Goal: Transaction & Acquisition: Purchase product/service

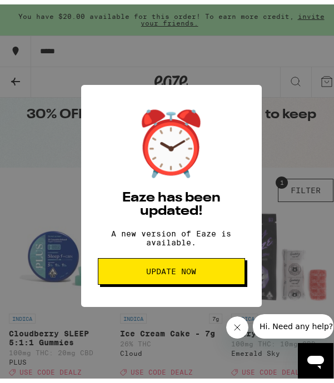
click at [218, 271] on span "Update Now" at bounding box center [171, 267] width 128 height 8
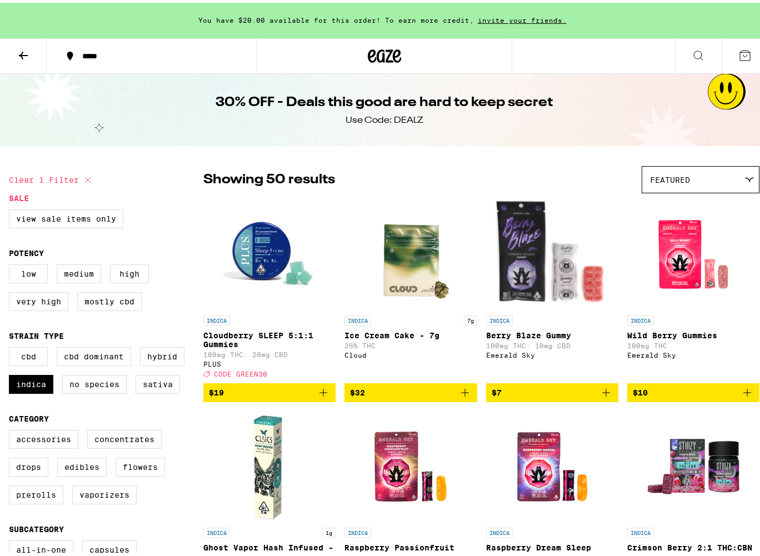
click at [333, 183] on div "Featured" at bounding box center [700, 177] width 117 height 26
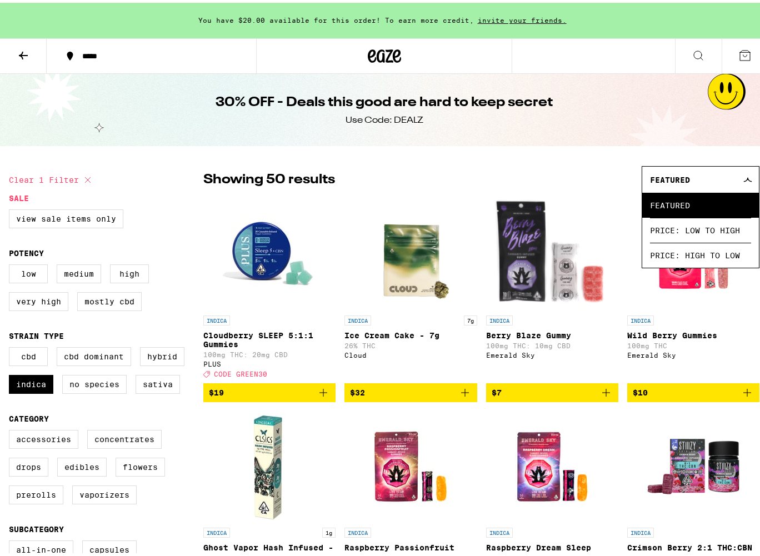
click at [333, 167] on div "Showing 50 results Featured Featured Price: Low to High Price: High to Low" at bounding box center [481, 176] width 556 height 27
click at [87, 179] on icon at bounding box center [87, 177] width 13 height 13
checkbox input "false"
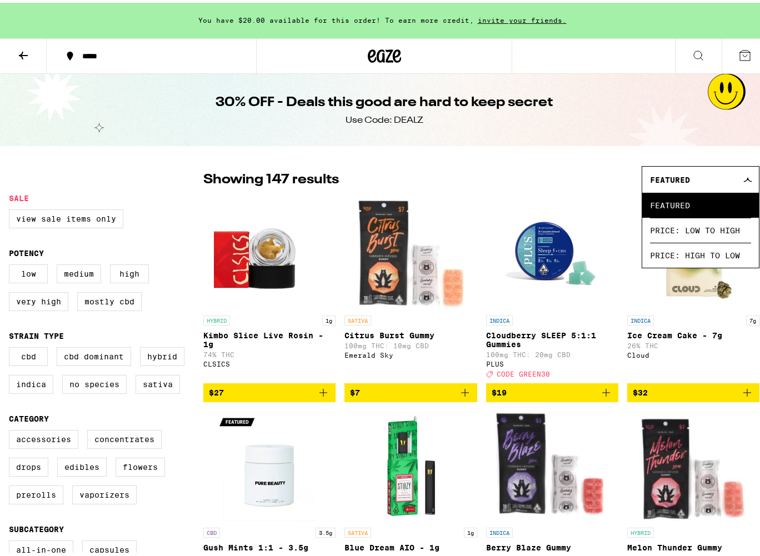
click at [333, 185] on div "Showing 147 results Featured Featured Price: Low to High Price: High to Low" at bounding box center [481, 176] width 556 height 27
click at [333, 174] on div "Featured" at bounding box center [700, 177] width 117 height 26
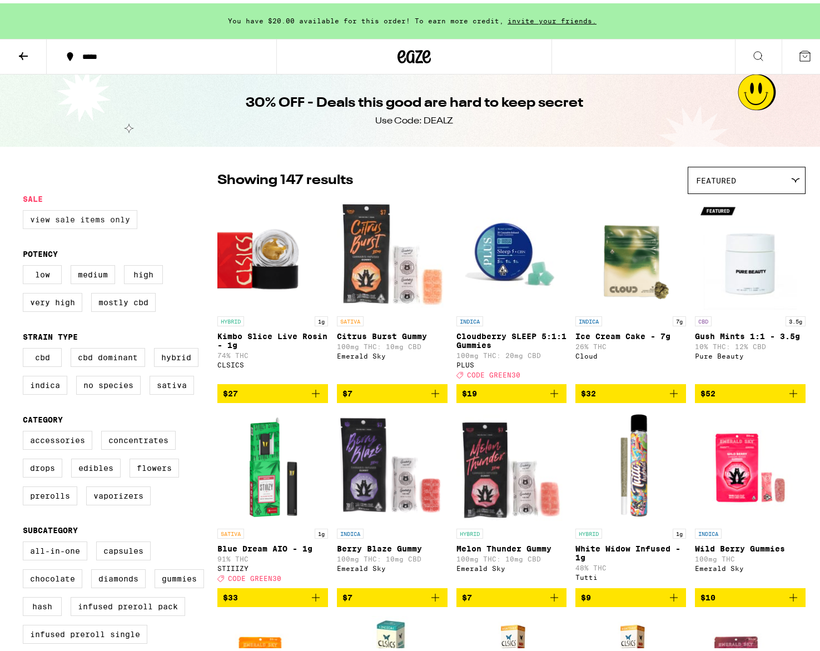
click at [107, 217] on label "View Sale Items Only" at bounding box center [80, 216] width 114 height 19
click at [26, 209] on input "View Sale Items Only" at bounding box center [25, 208] width 1 height 1
checkbox input "true"
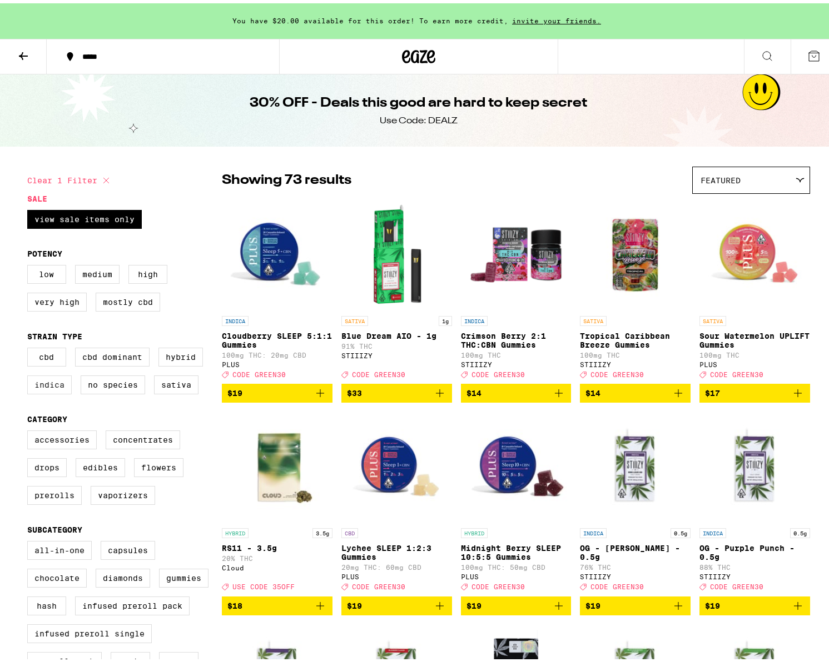
click at [31, 383] on label "Indica" at bounding box center [49, 381] width 44 height 19
click at [30, 347] on input "Indica" at bounding box center [29, 346] width 1 height 1
checkbox input "true"
